Goal: Find specific page/section: Find specific page/section

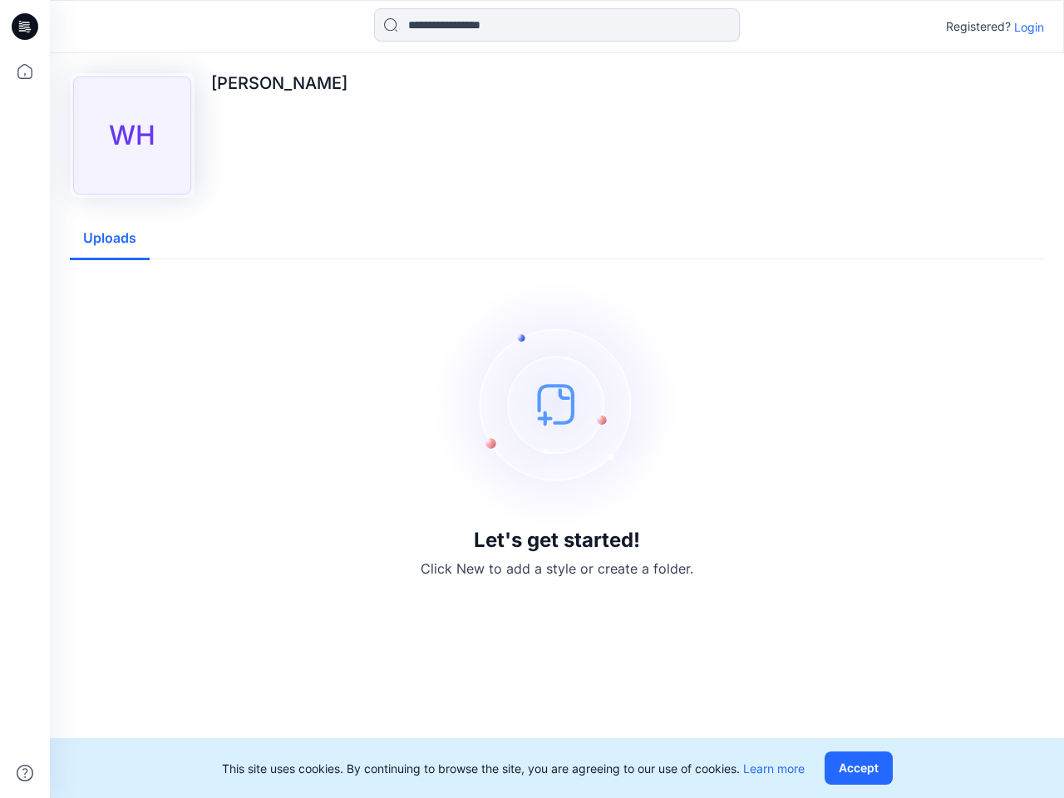
click at [532, 399] on img at bounding box center [556, 403] width 249 height 249
click at [26, 27] on icon at bounding box center [27, 27] width 7 height 1
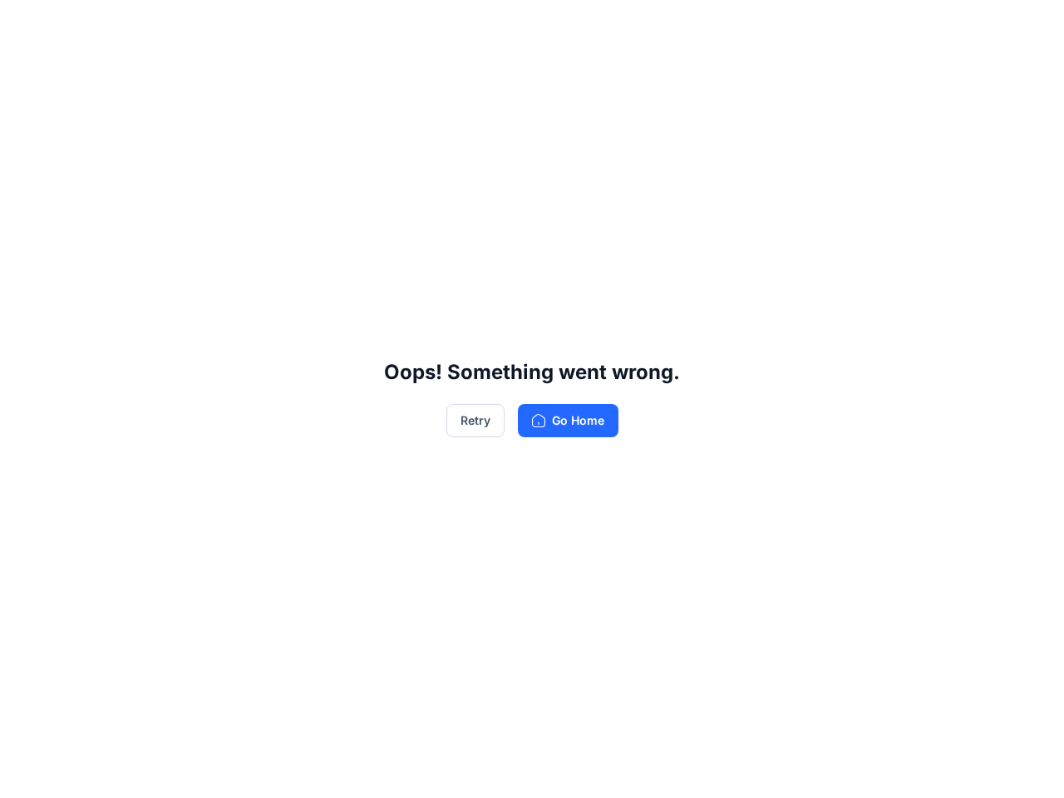
click at [25, 71] on div "Oops! Something went wrong. Retry Go Home" at bounding box center [532, 399] width 1064 height 798
click at [25, 773] on div "Oops! Something went wrong. Retry Go Home" at bounding box center [532, 399] width 1064 height 798
click at [557, 25] on div "Oops! Something went wrong. Retry Go Home" at bounding box center [532, 399] width 1064 height 798
click at [1029, 27] on div "Oops! Something went wrong. Retry Go Home" at bounding box center [532, 399] width 1064 height 798
click at [110, 239] on div "Oops! Something went wrong. Retry Go Home" at bounding box center [532, 399] width 1064 height 798
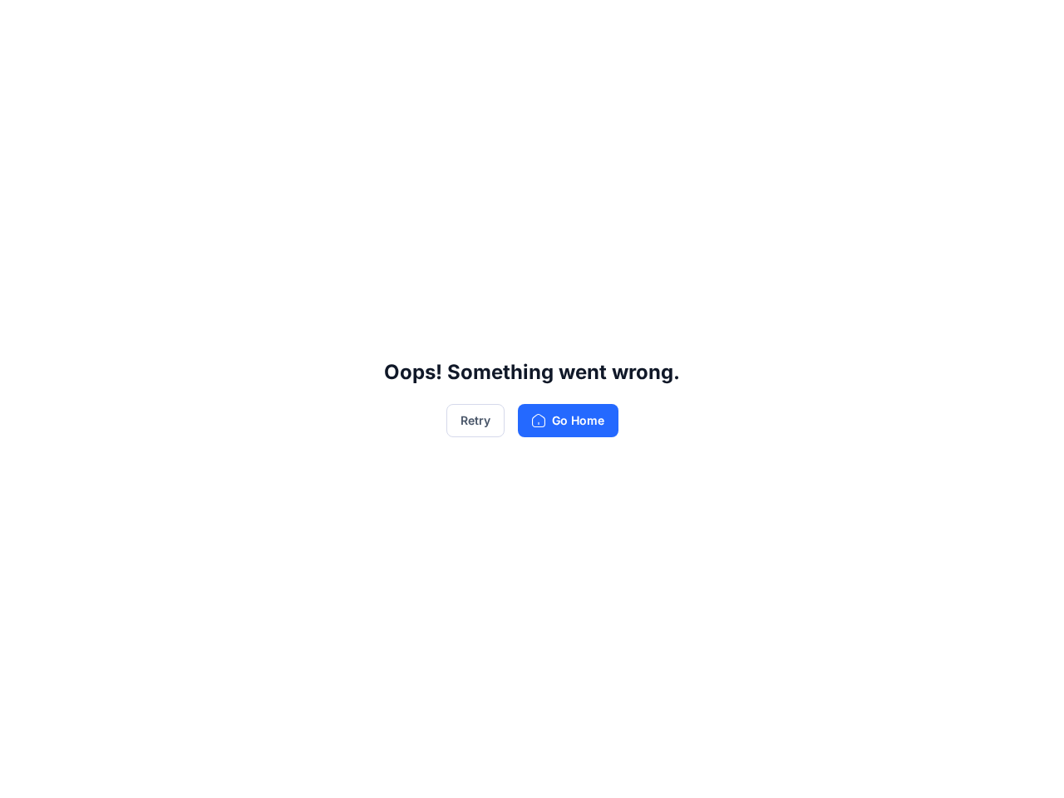
click at [862, 768] on div "Oops! Something went wrong. Retry Go Home" at bounding box center [532, 399] width 1064 height 798
